Goal: Transaction & Acquisition: Purchase product/service

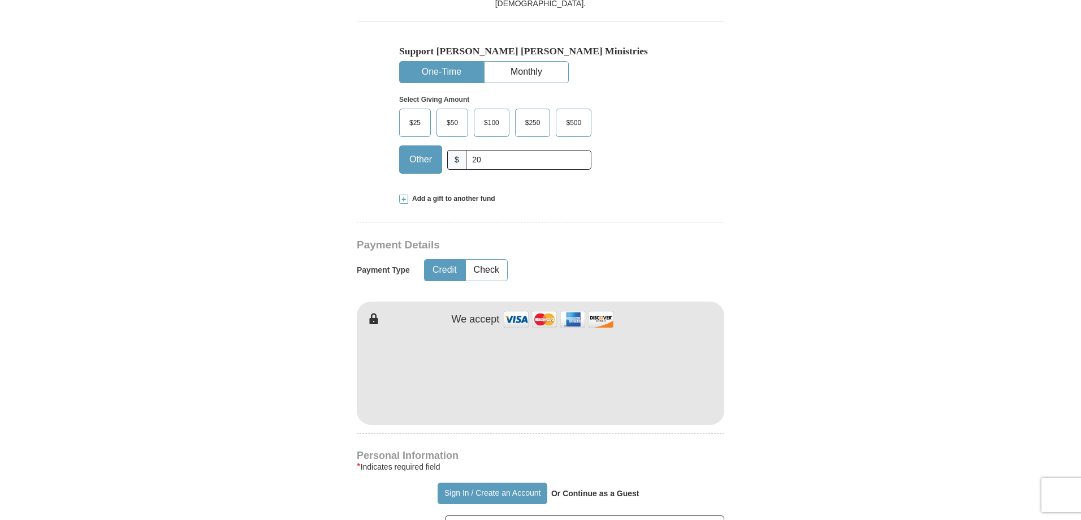
scroll to position [396, 0]
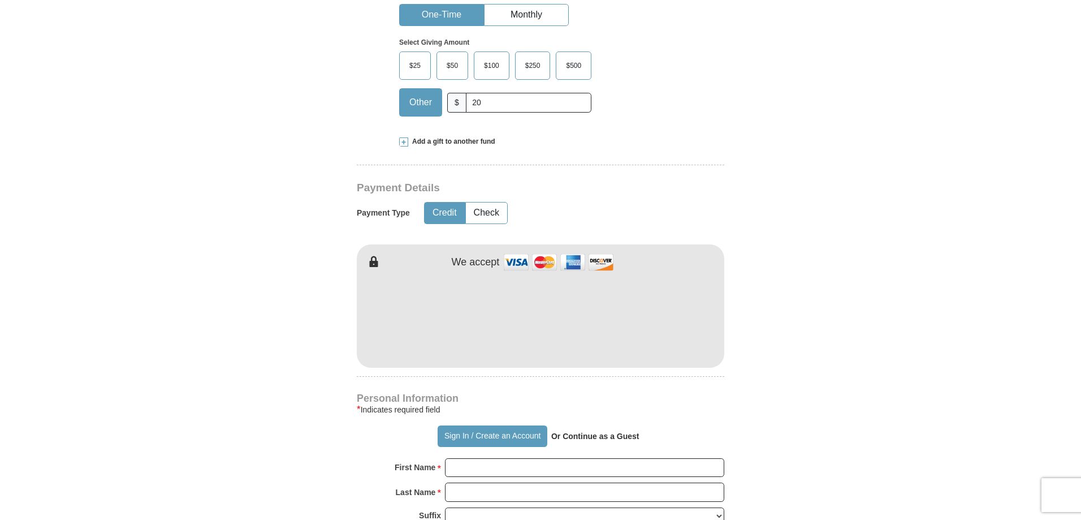
type input "20"
type input "[PERSON_NAME]"
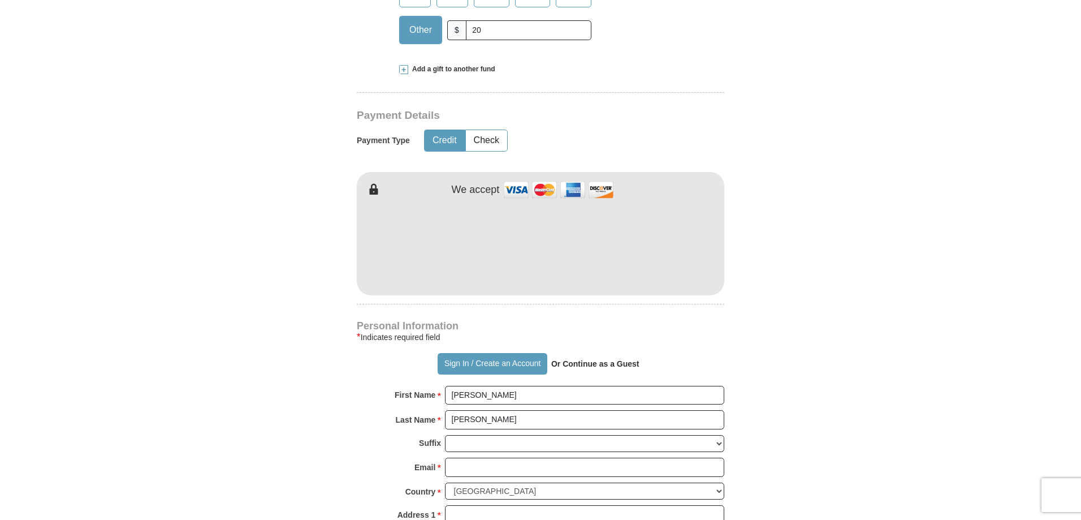
scroll to position [622, 0]
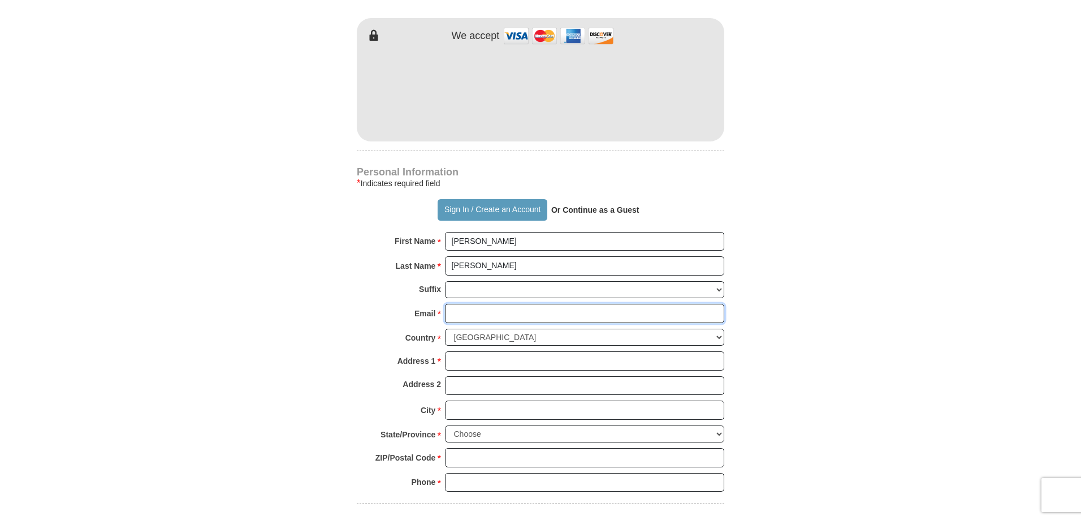
click at [470, 312] on input "Email *" at bounding box center [584, 313] width 279 height 19
type input "[EMAIL_ADDRESS][DOMAIN_NAME]"
type input "[STREET_ADDRESS]"
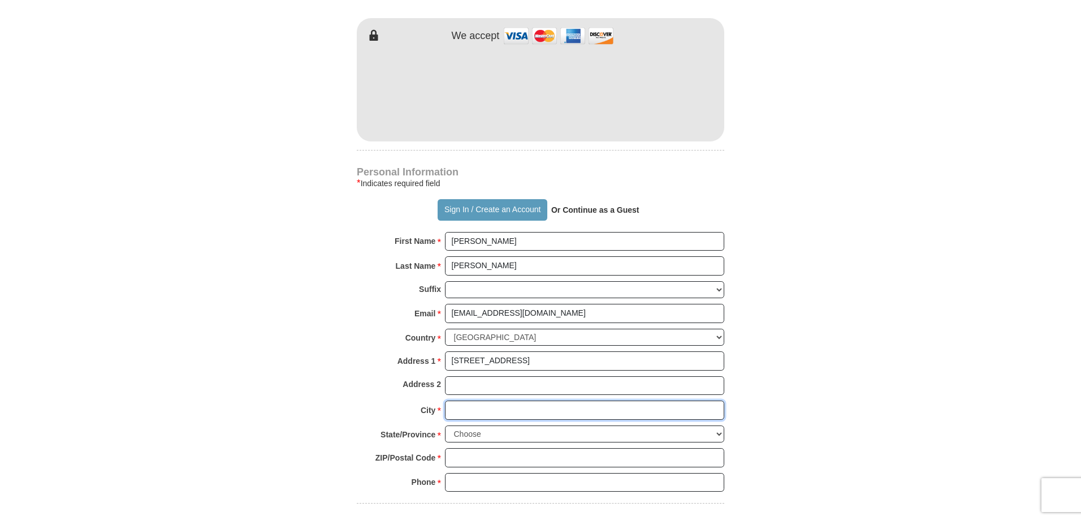
type input "[GEOGRAPHIC_DATA]"
select select "KS"
type input "67337"
type input "6205150596"
click at [573, 316] on input "[EMAIL_ADDRESS][DOMAIN_NAME]" at bounding box center [584, 313] width 279 height 19
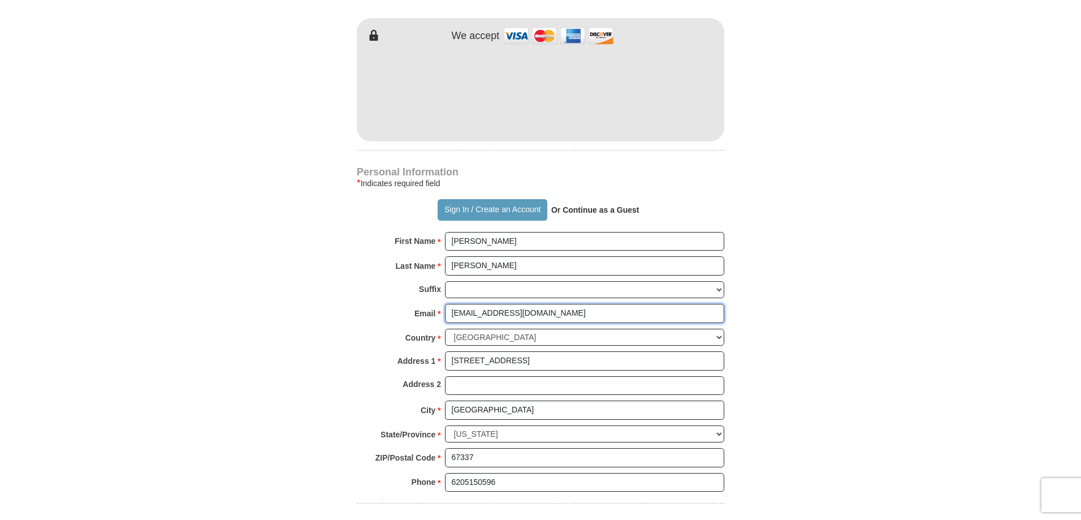
type input "[PERSON_NAME][EMAIL_ADDRESS][PERSON_NAME][DOMAIN_NAME]"
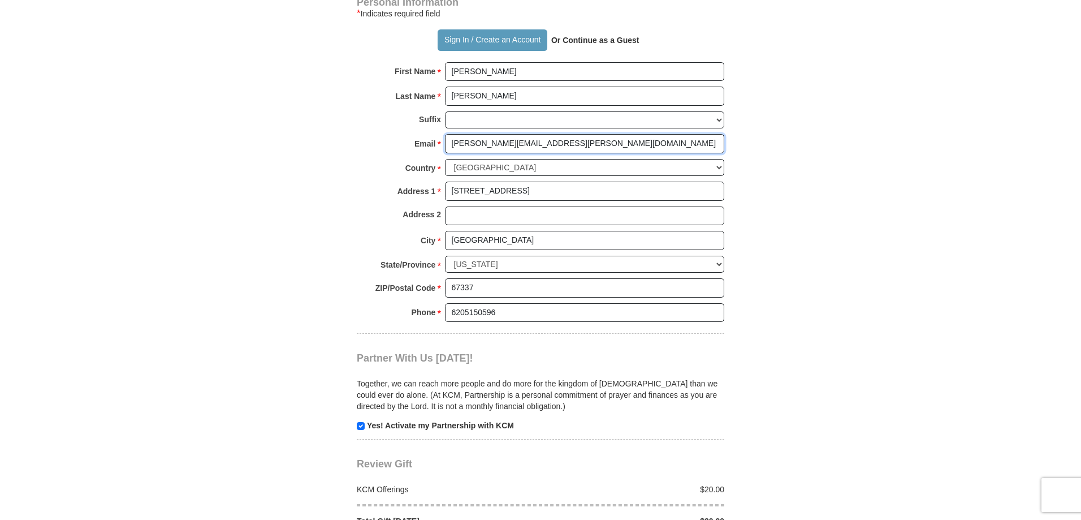
scroll to position [1018, 0]
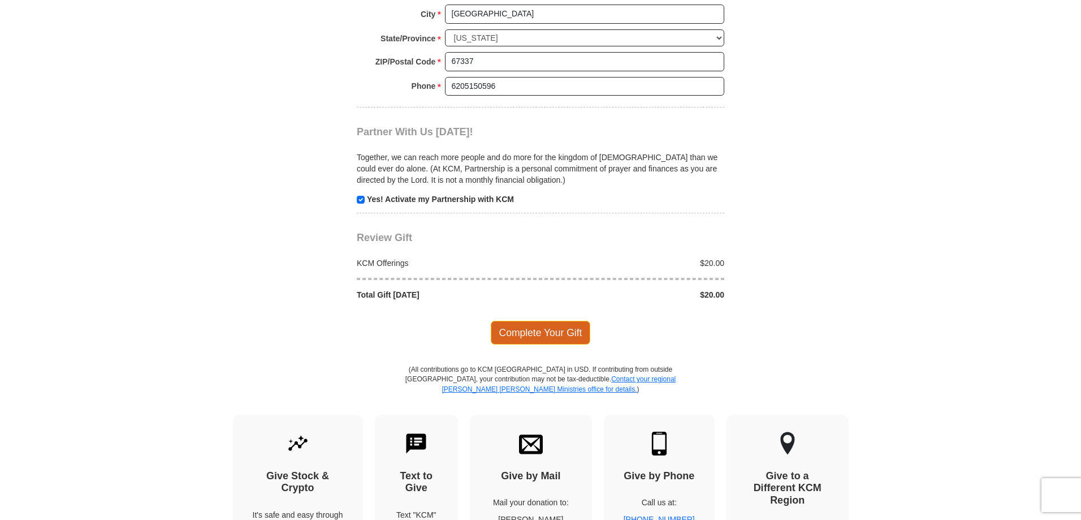
click at [549, 333] on span "Complete Your Gift" at bounding box center [541, 333] width 100 height 24
